Goal: Transaction & Acquisition: Download file/media

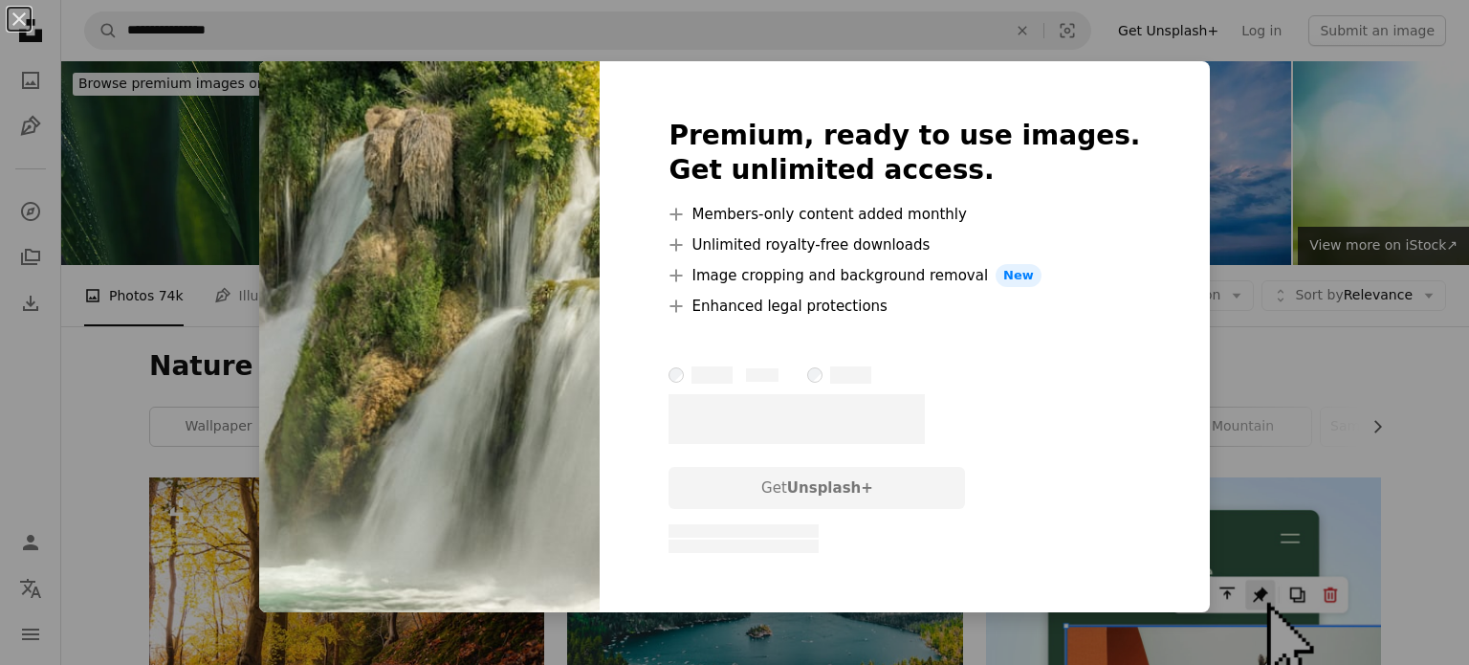
scroll to position [592, 0]
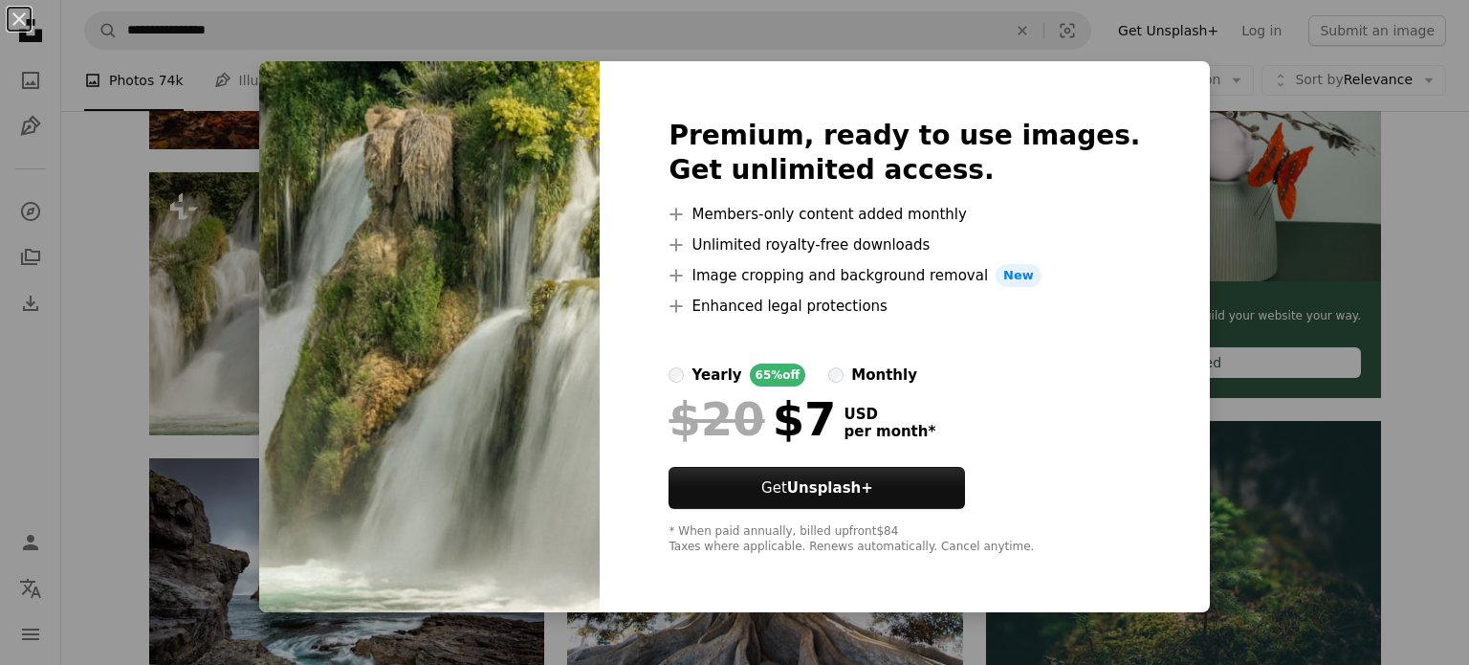
click at [1318, 154] on div "An X shape Premium, ready to use images. Get unlimited access. A plus sign Memb…" at bounding box center [734, 332] width 1469 height 665
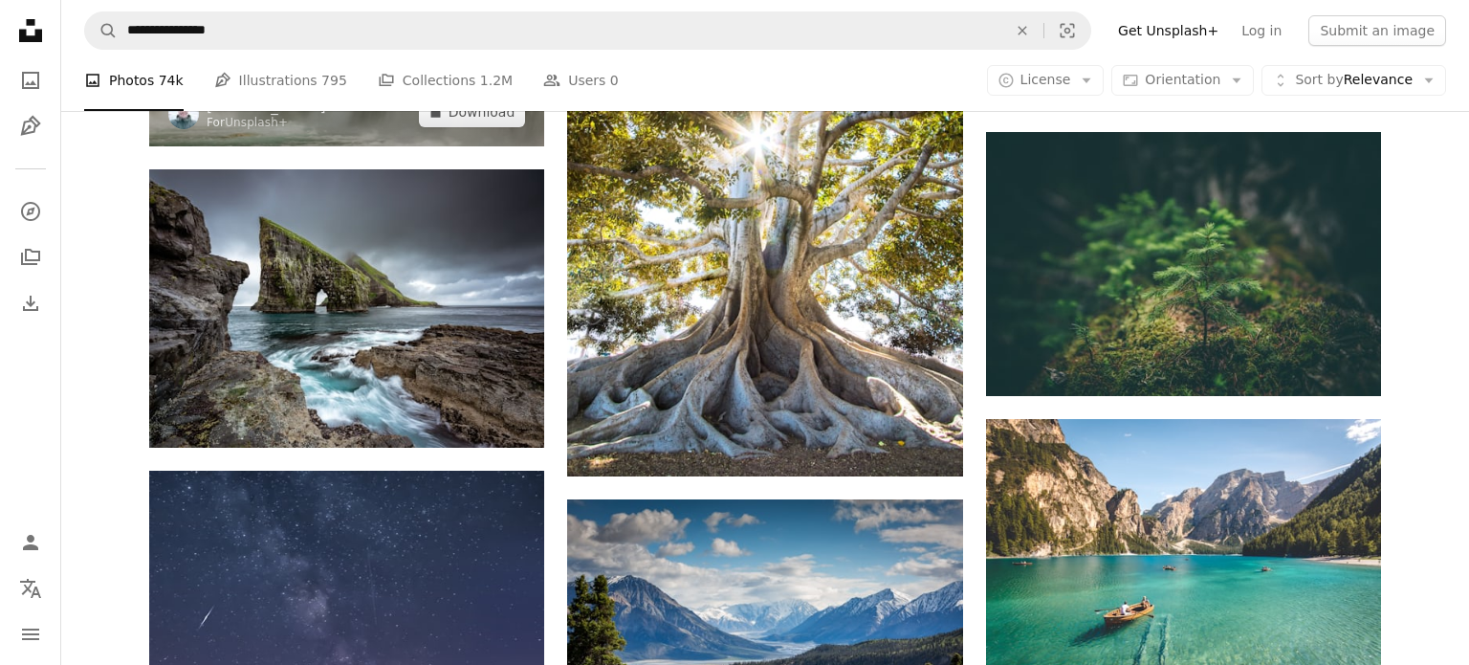
scroll to position [895, 0]
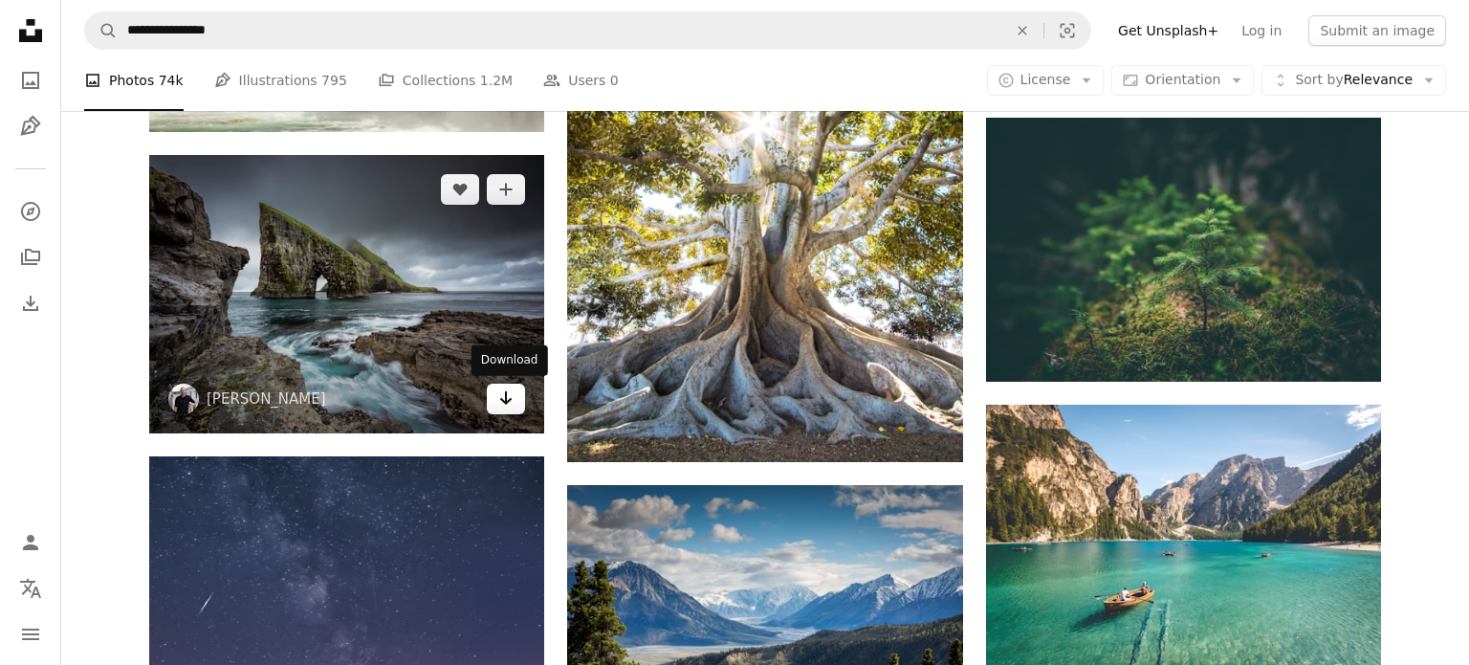
click at [503, 396] on icon "Arrow pointing down" at bounding box center [505, 397] width 15 height 23
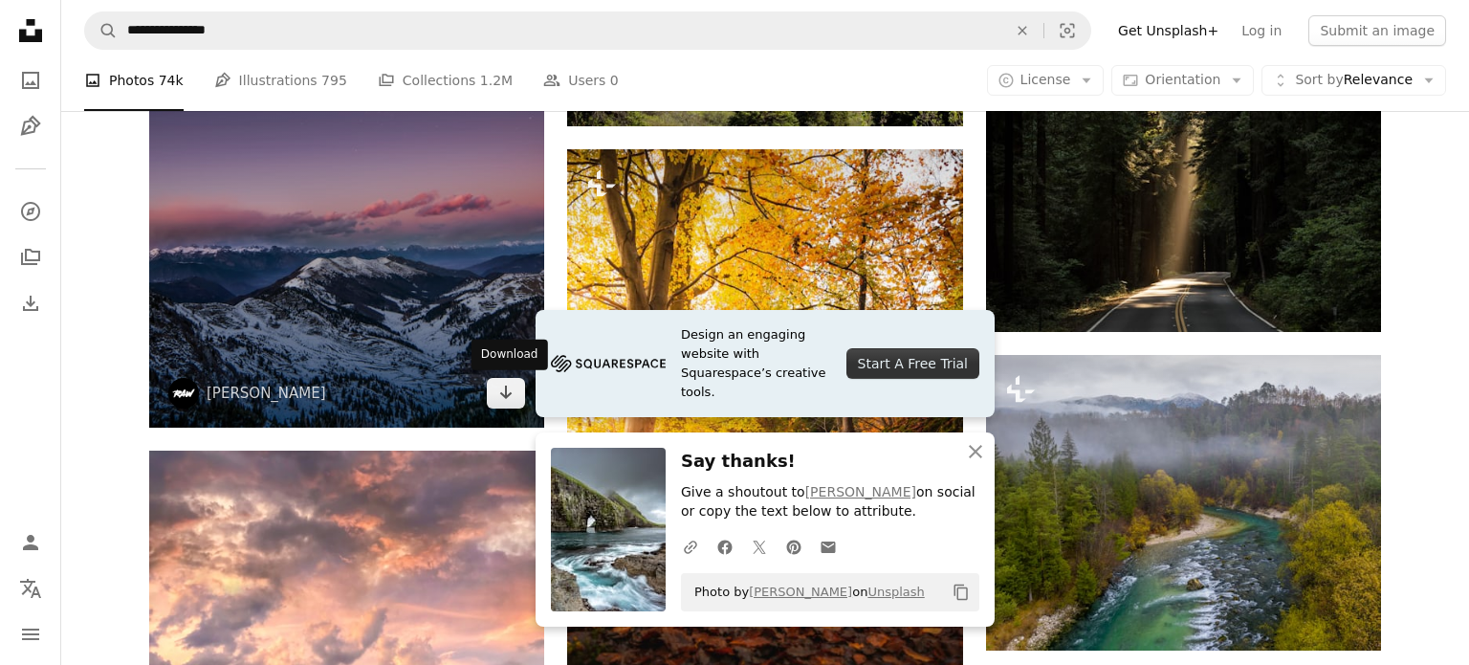
scroll to position [1519, 0]
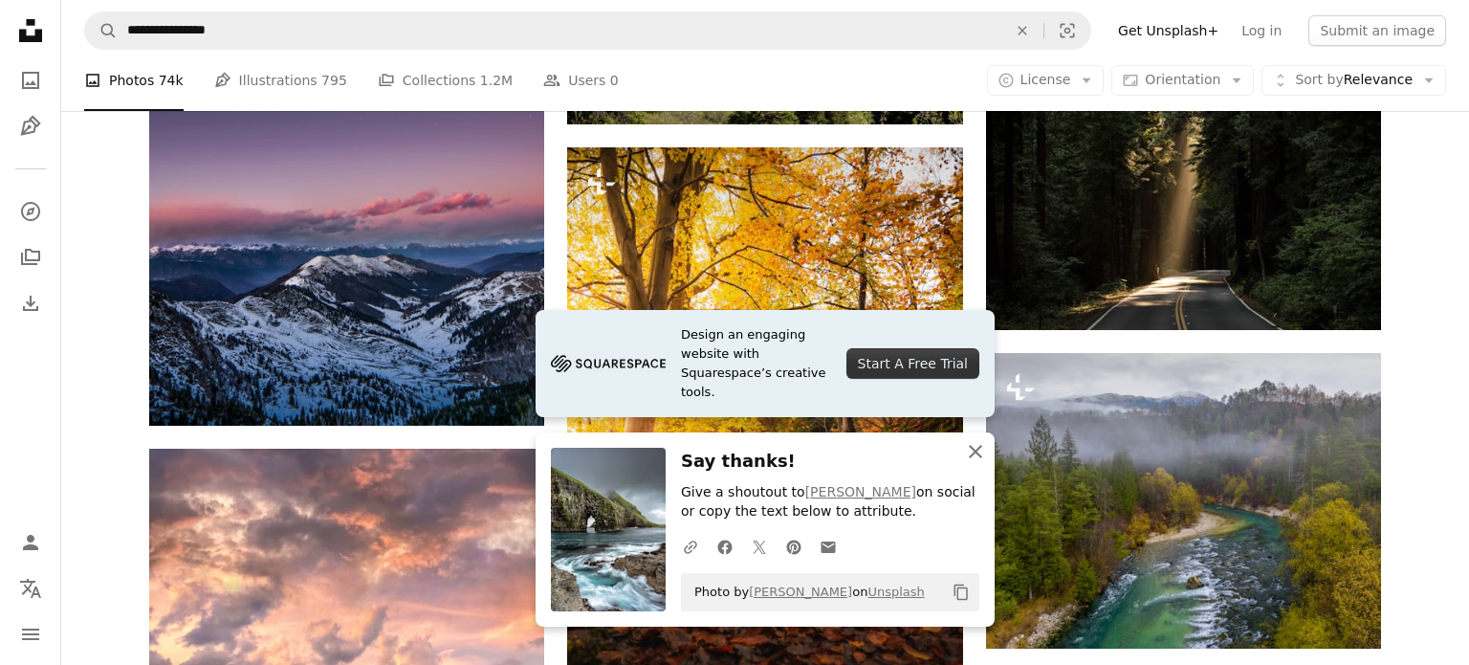
click at [965, 458] on icon "An X shape" at bounding box center [975, 451] width 23 height 23
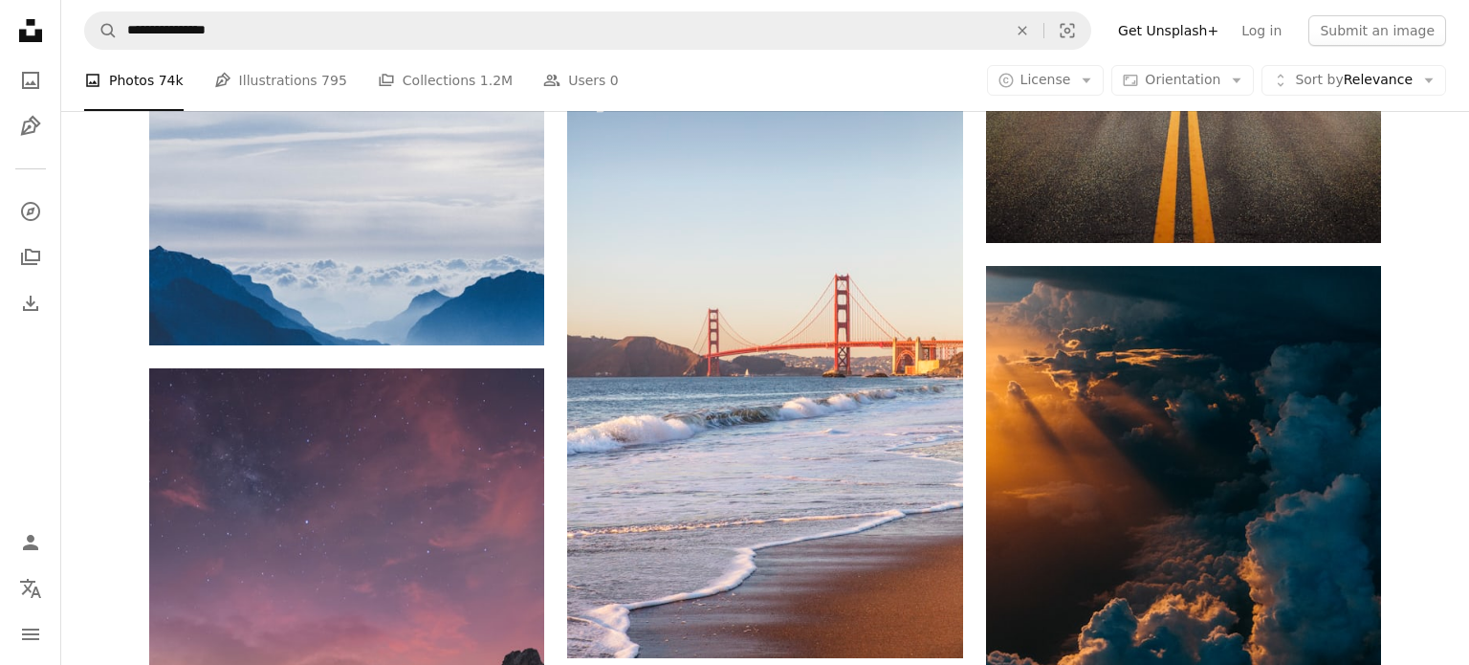
scroll to position [2500, 0]
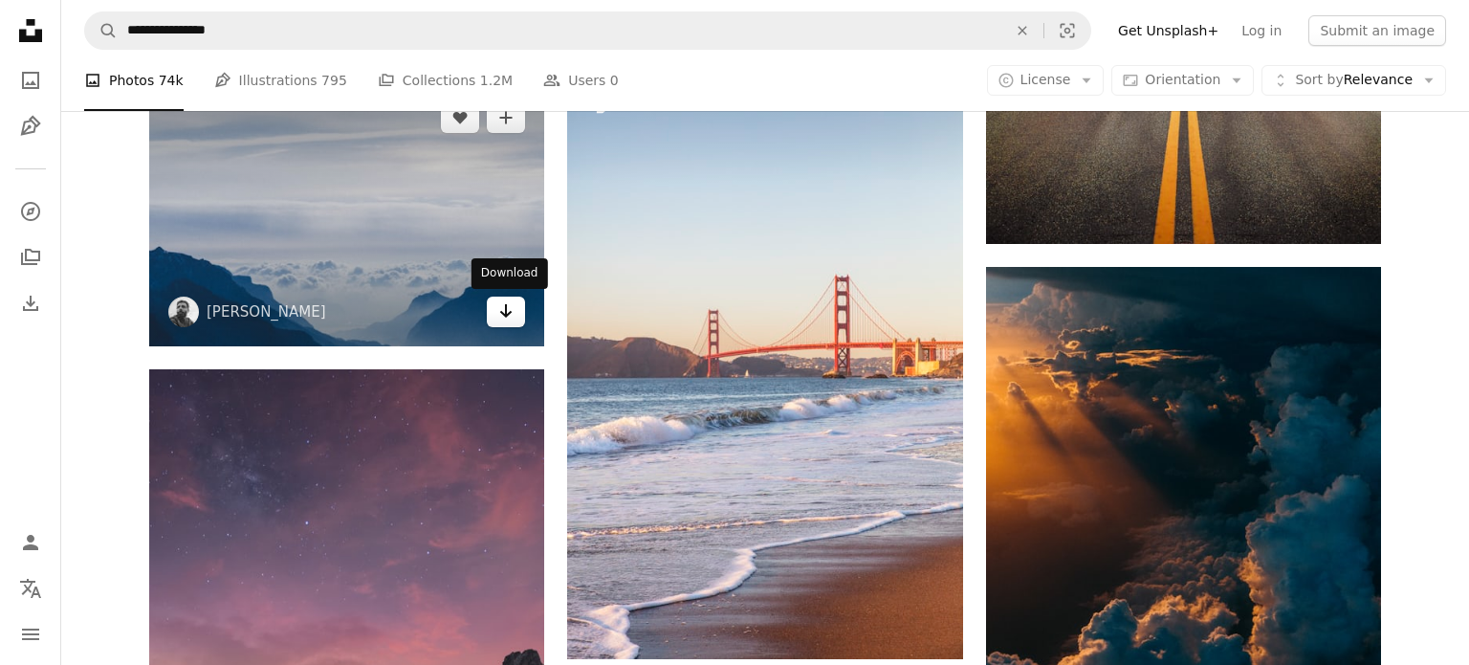
click at [507, 311] on icon "Download" at bounding box center [506, 310] width 12 height 13
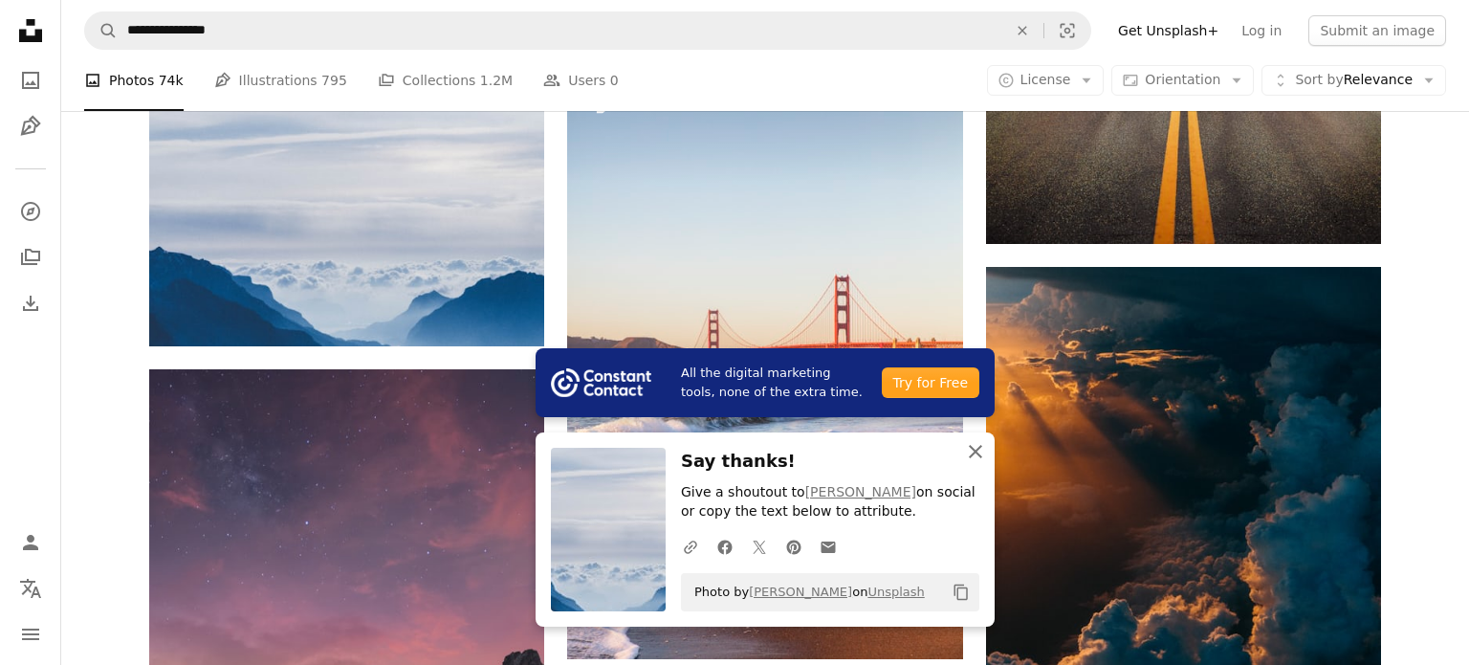
click at [978, 454] on icon "button" at bounding box center [975, 451] width 13 height 13
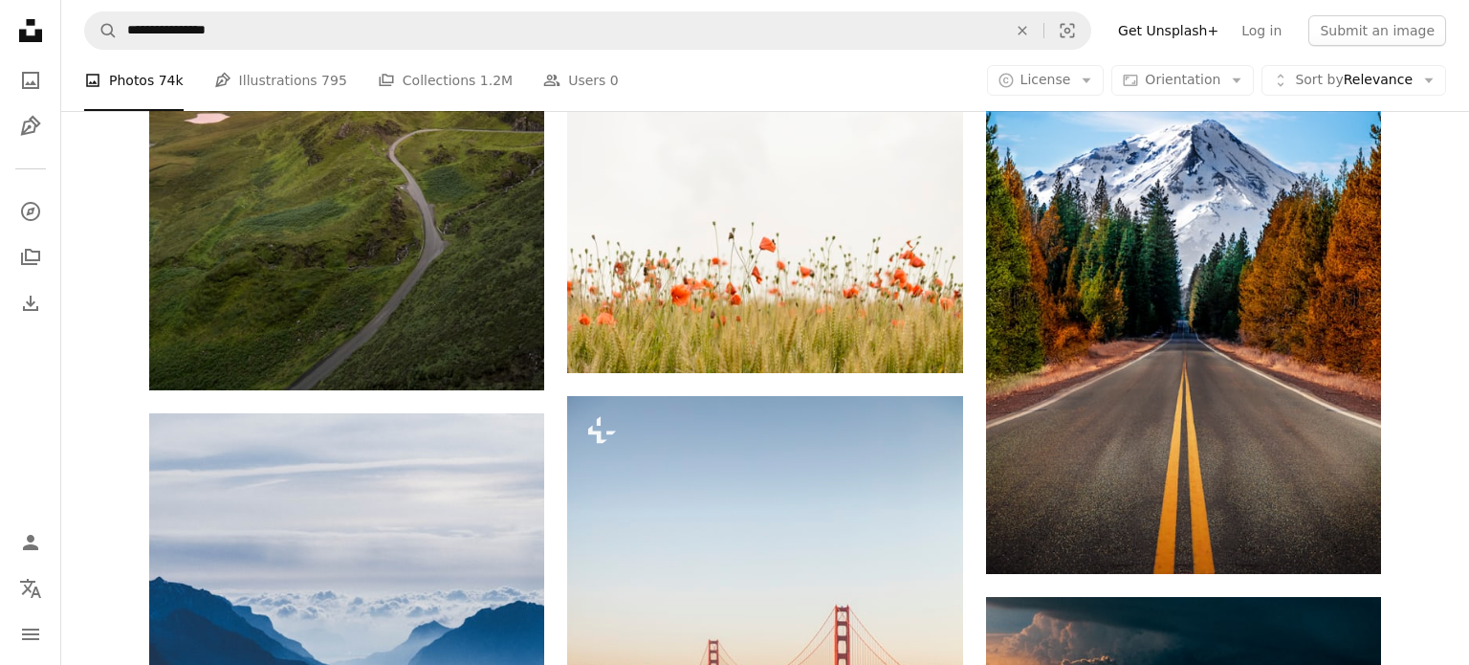
scroll to position [0, 0]
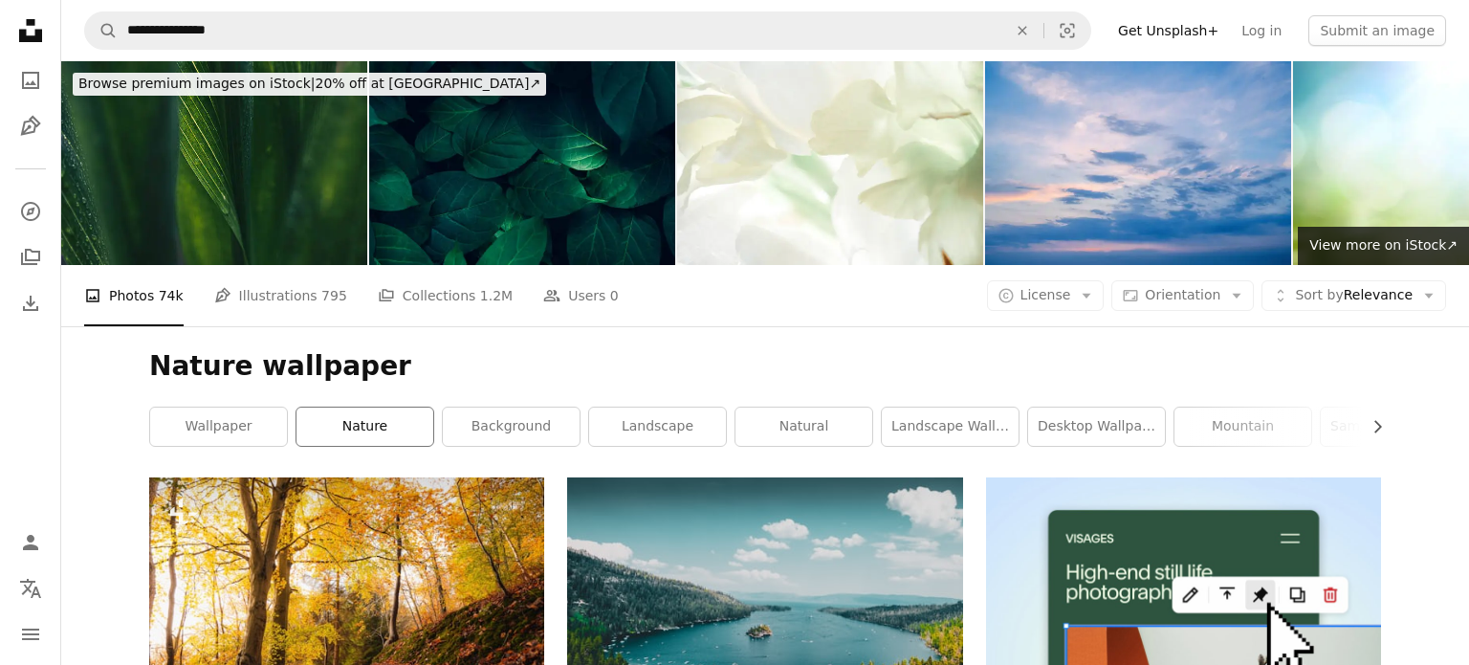
click at [319, 421] on link "nature" at bounding box center [365, 426] width 137 height 38
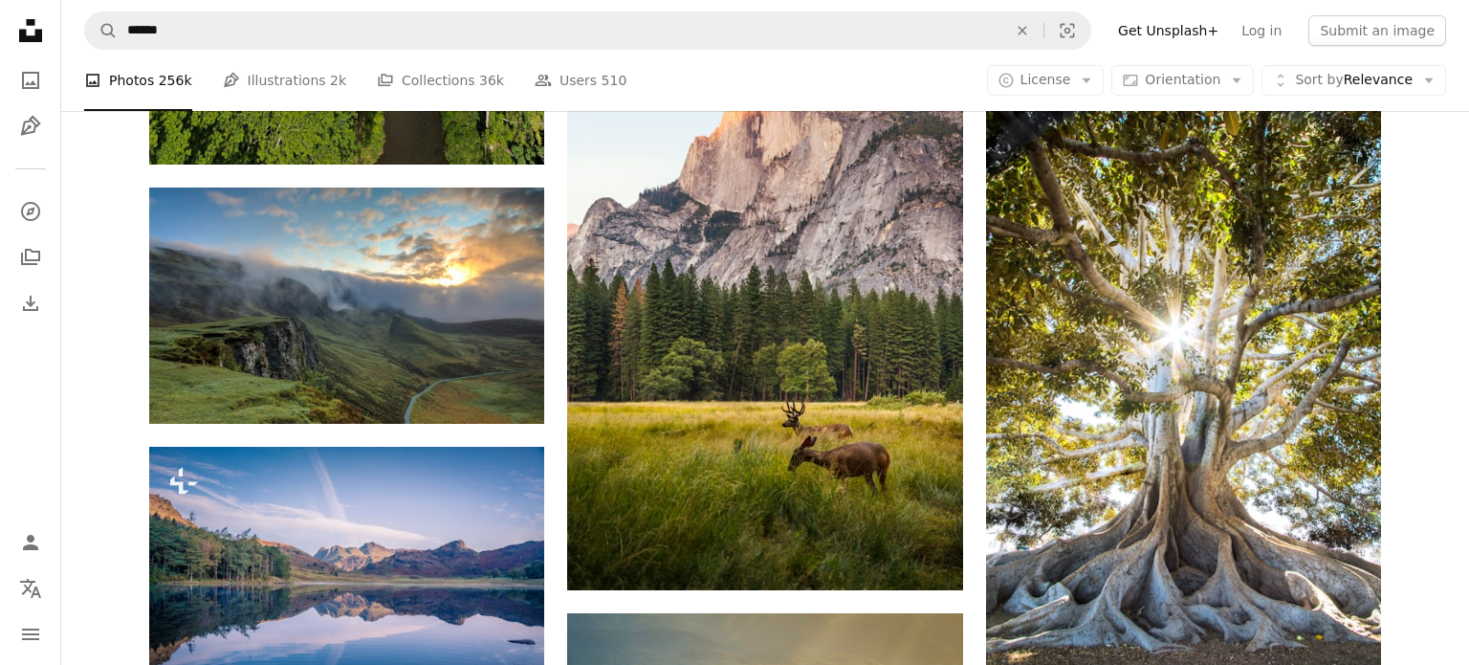
scroll to position [936, 0]
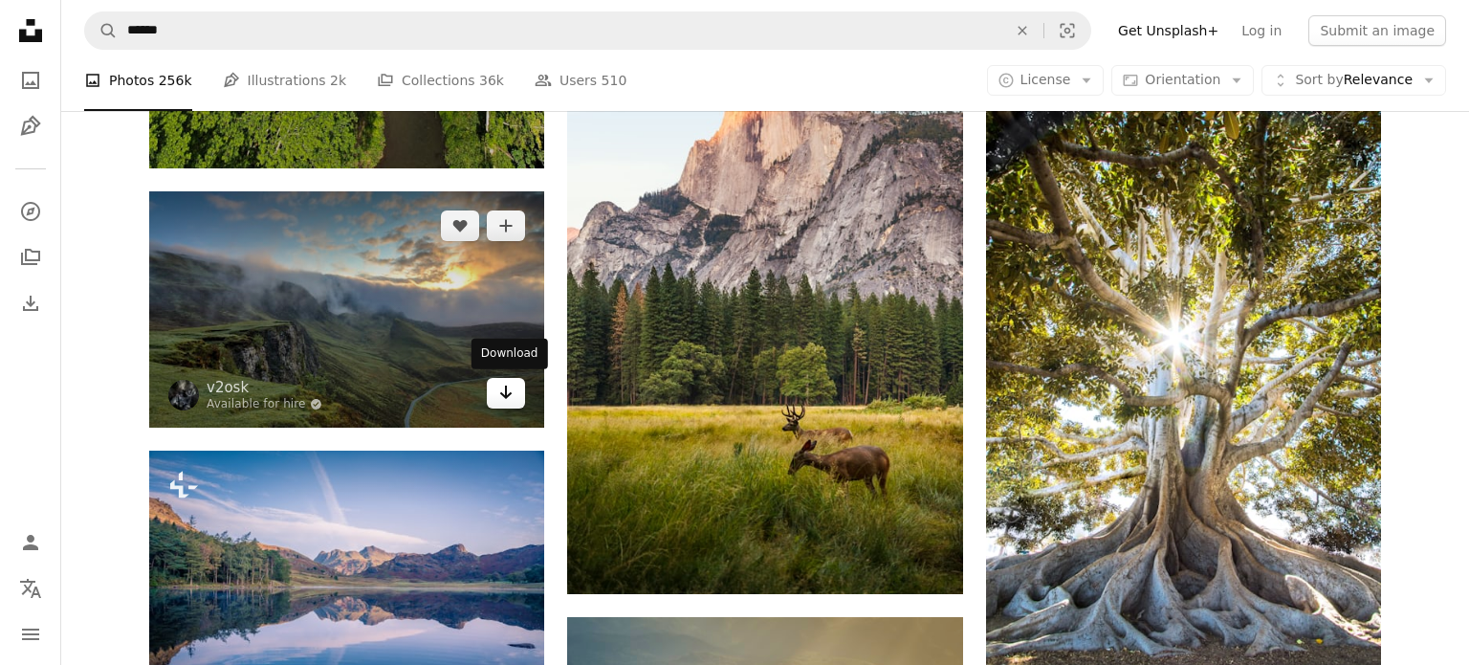
click at [512, 389] on icon "Arrow pointing down" at bounding box center [505, 392] width 15 height 23
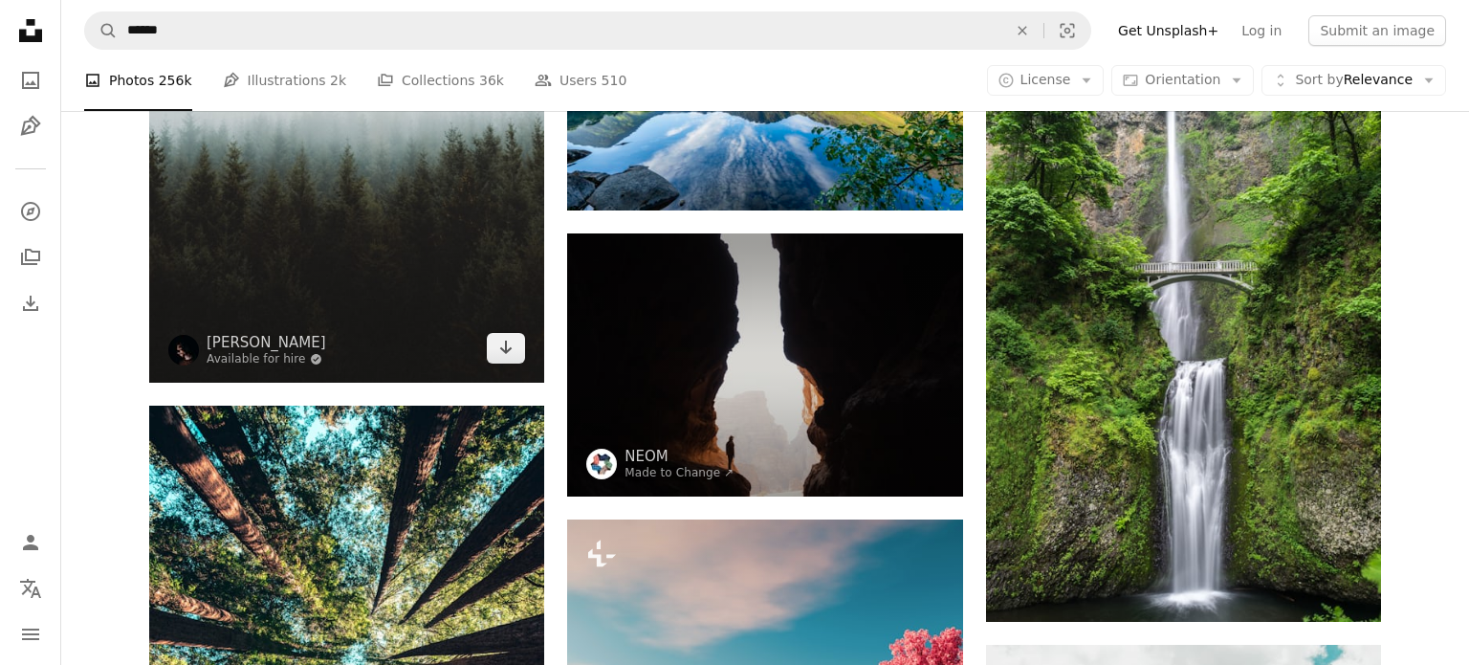
scroll to position [1888, 0]
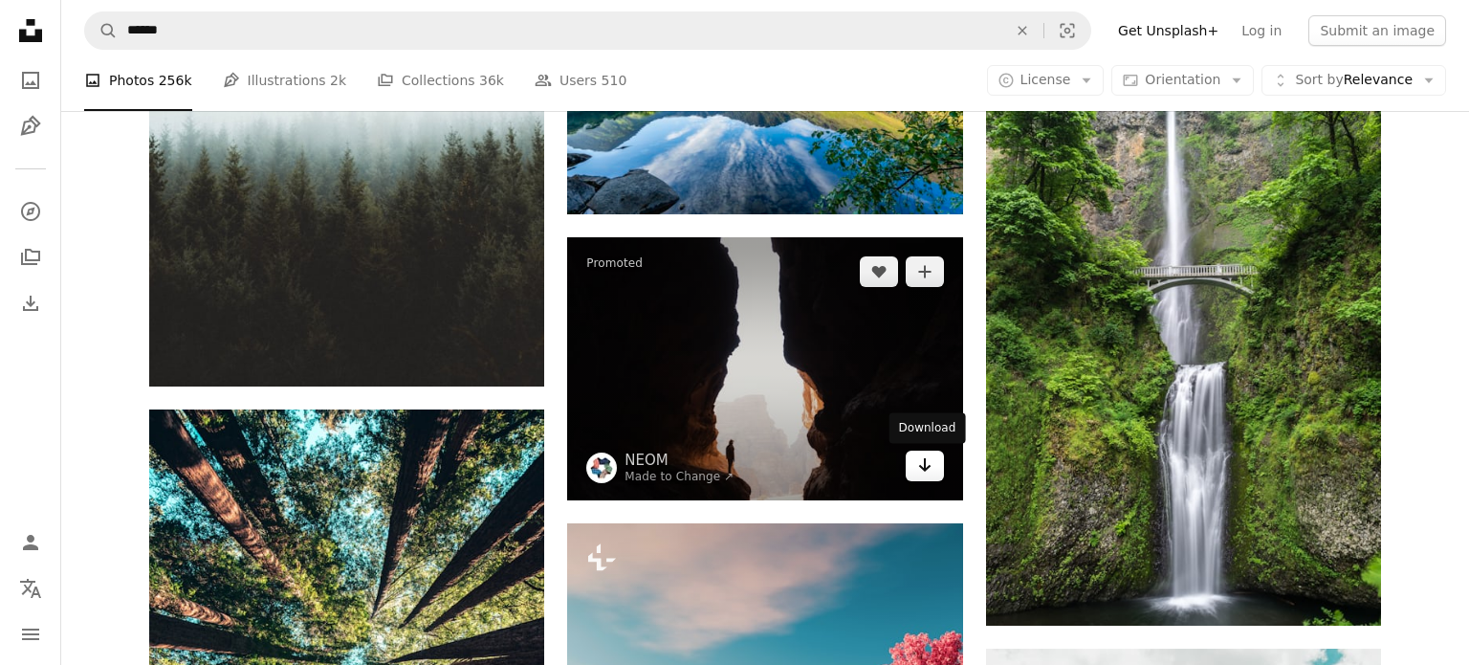
click at [910, 468] on link "Arrow pointing down" at bounding box center [925, 466] width 38 height 31
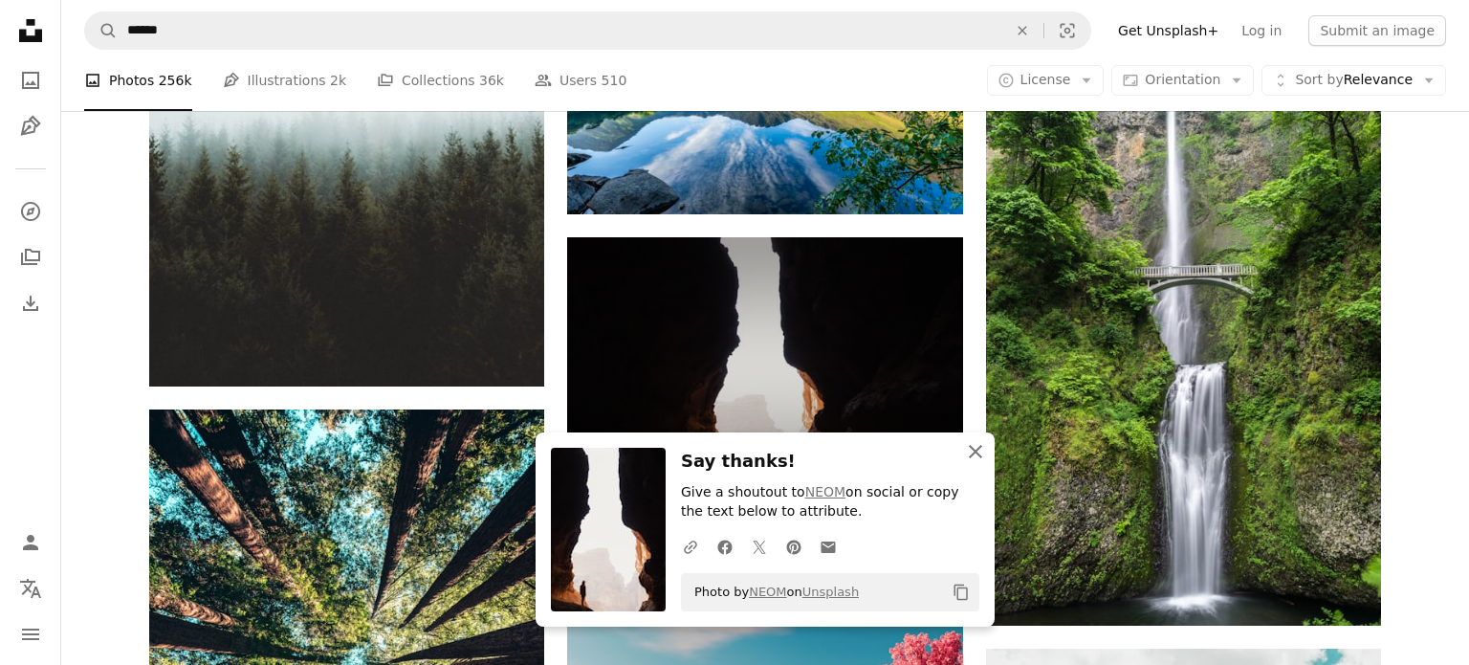
click at [969, 454] on icon "An X shape" at bounding box center [975, 451] width 23 height 23
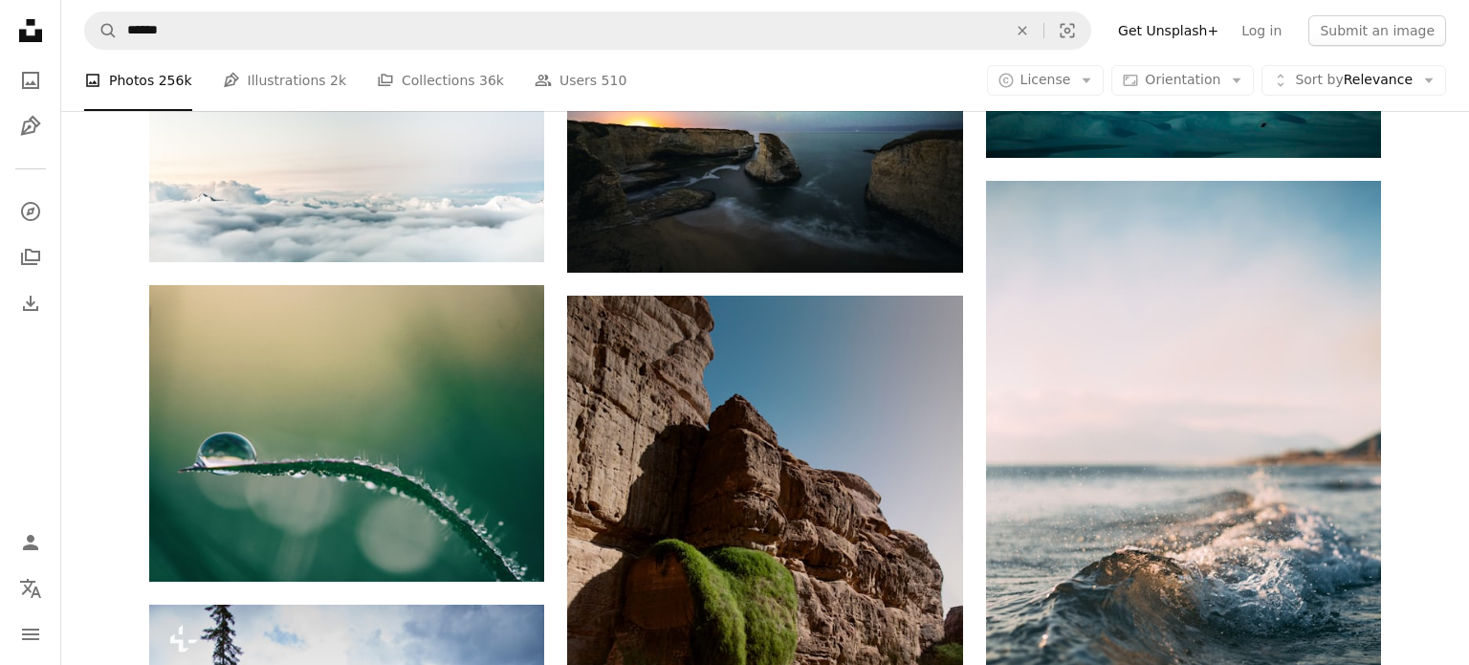
scroll to position [5739, 0]
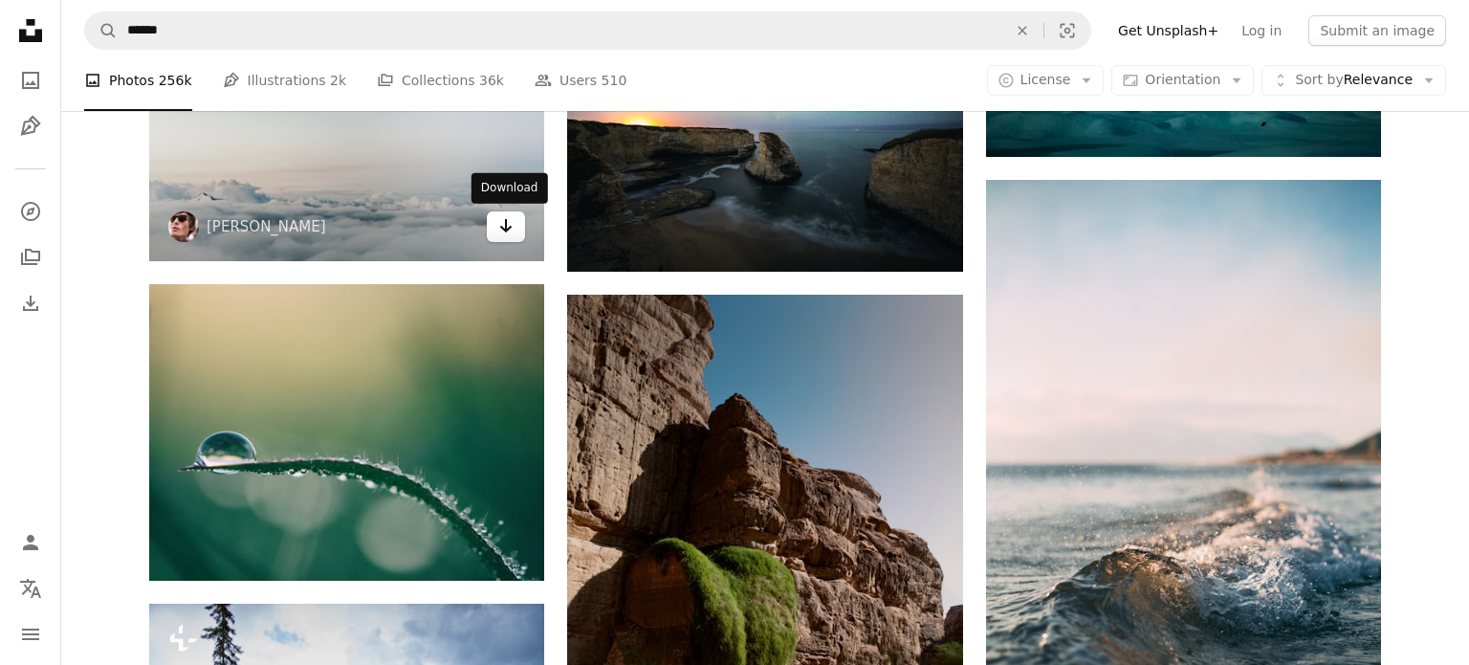
click at [511, 228] on icon "Arrow pointing down" at bounding box center [505, 225] width 15 height 23
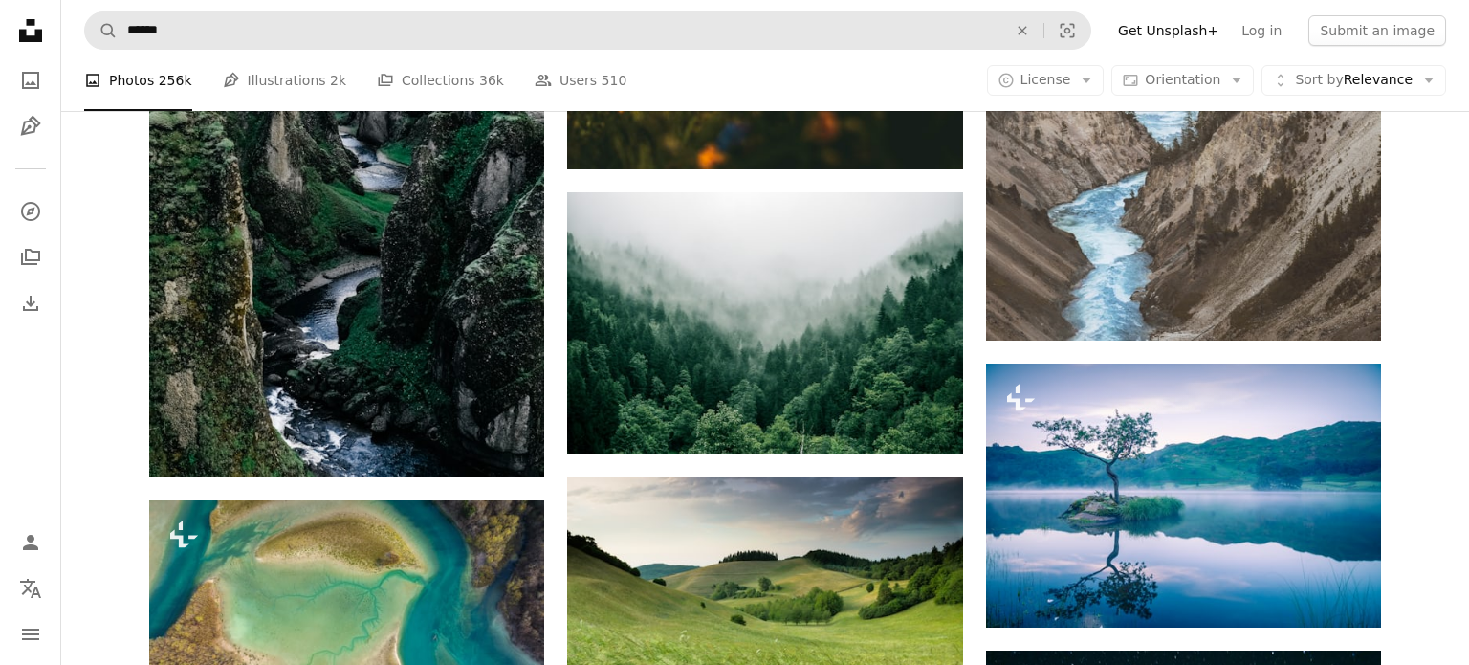
scroll to position [7126, 0]
